Goal: Check status: Check status

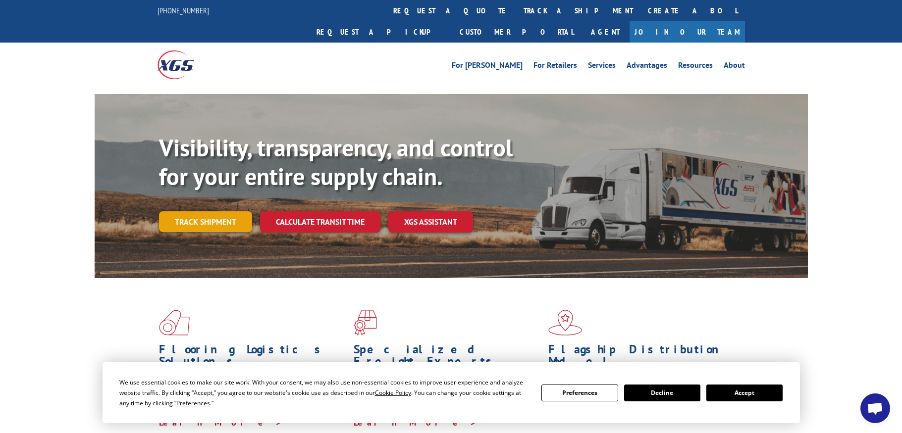
click at [191, 211] on link "Track shipment" at bounding box center [205, 221] width 93 height 21
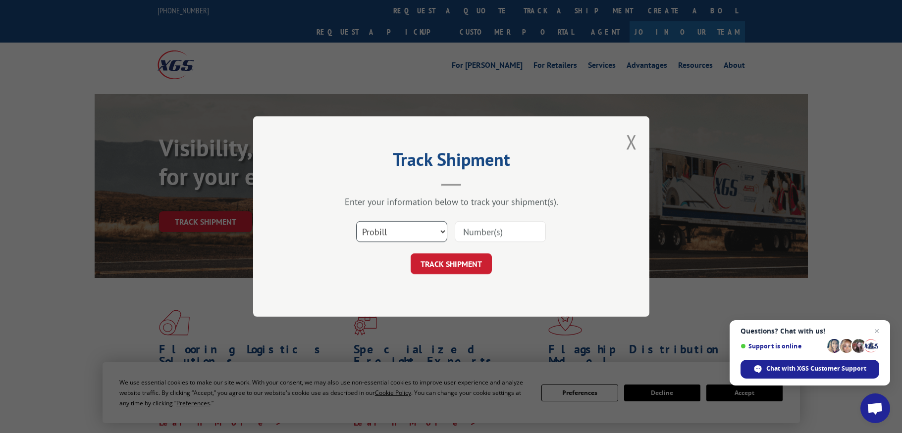
click at [403, 231] on select "Select category... Probill BOL PO" at bounding box center [401, 231] width 91 height 21
select select "bol"
click at [356, 221] on select "Select category... Probill BOL PO" at bounding box center [401, 231] width 91 height 21
click at [475, 236] on input at bounding box center [499, 231] width 91 height 21
type input "2842066"
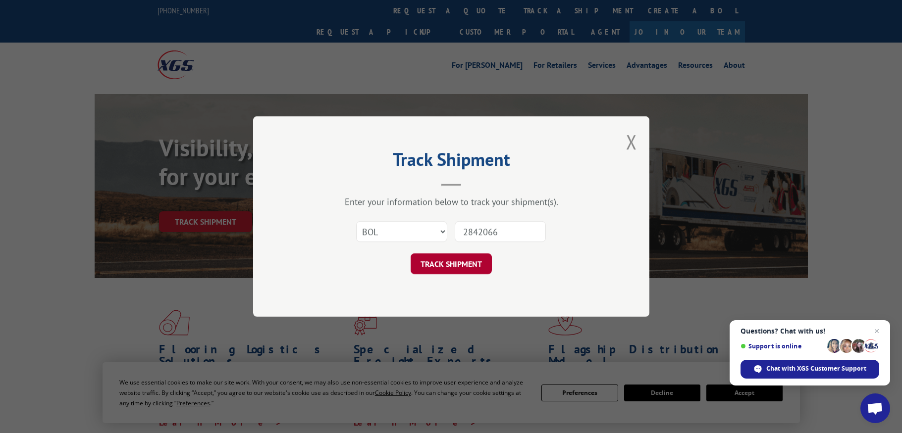
click at [434, 262] on button "TRACK SHIPMENT" at bounding box center [450, 263] width 81 height 21
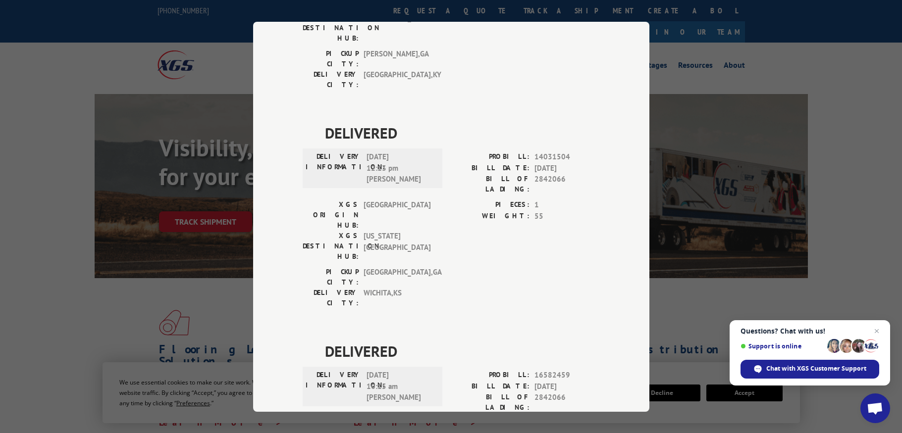
scroll to position [446, 0]
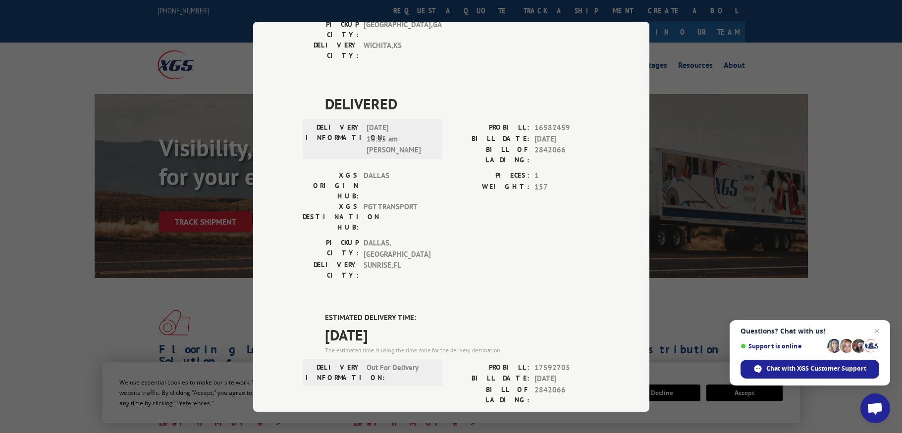
click at [558, 421] on span "826" at bounding box center [566, 426] width 65 height 11
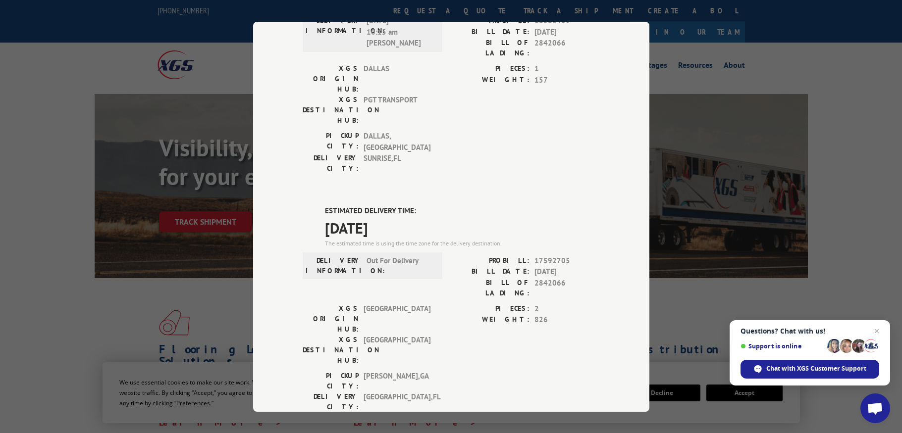
click at [847, 205] on div "Track Shipment DELIVERED DELIVERY INFORMATION: [DATE] 11:10 am [PERSON_NAME] PR…" at bounding box center [451, 216] width 902 height 433
click at [877, 333] on span "Open chat" at bounding box center [876, 331] width 12 height 12
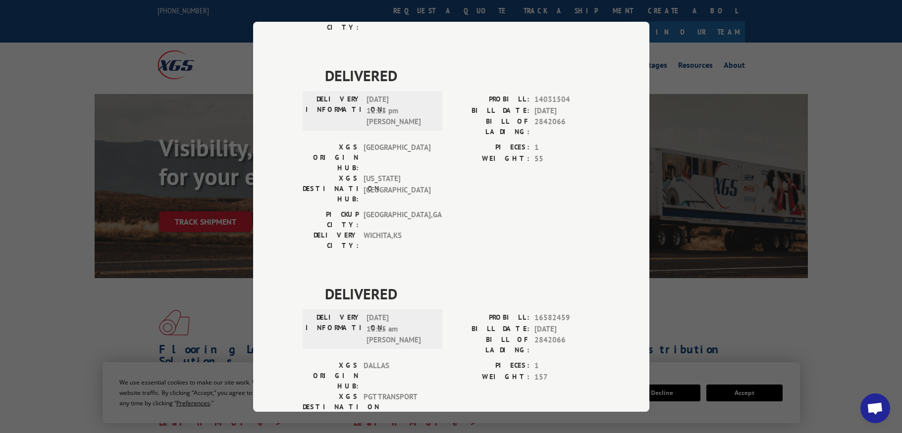
scroll to position [0, 0]
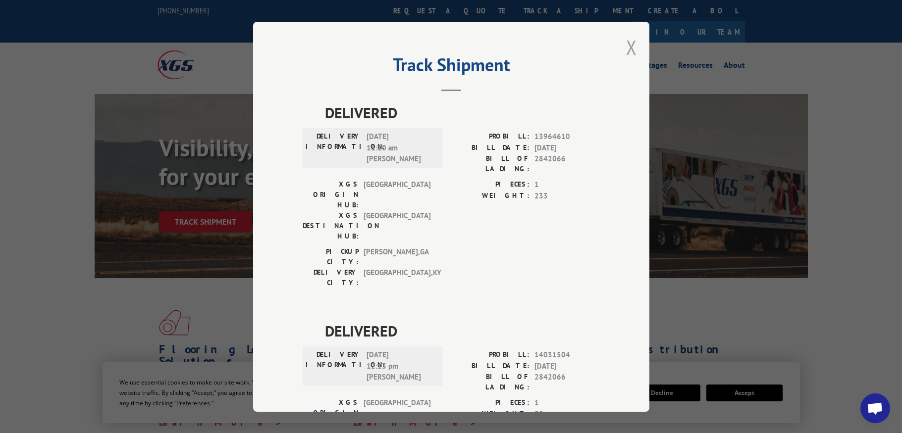
click at [626, 44] on button "Close modal" at bounding box center [631, 47] width 11 height 26
